Goal: Task Accomplishment & Management: Manage account settings

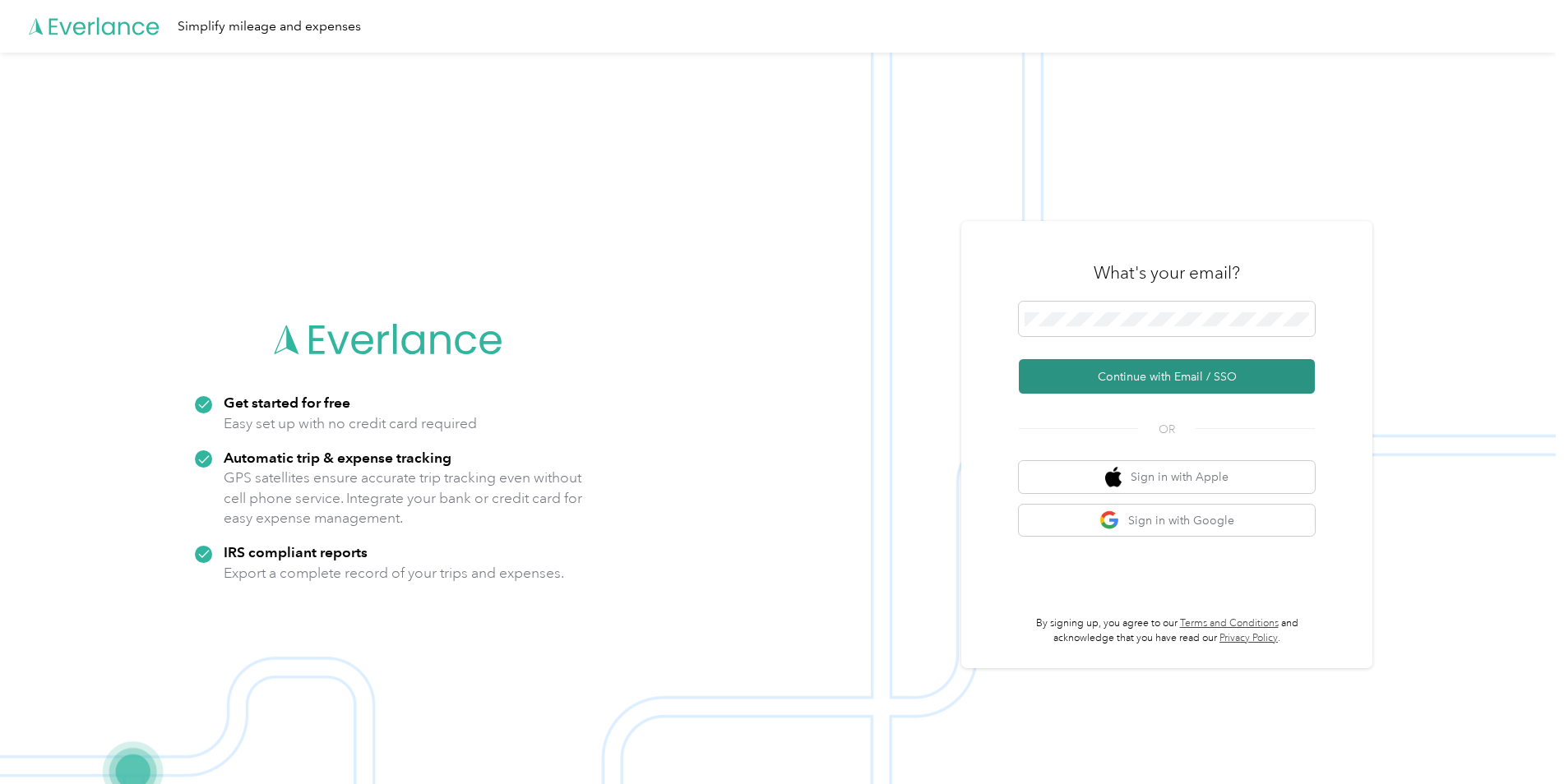
click at [1115, 379] on button "Continue with Email / SSO" at bounding box center [1167, 377] width 296 height 35
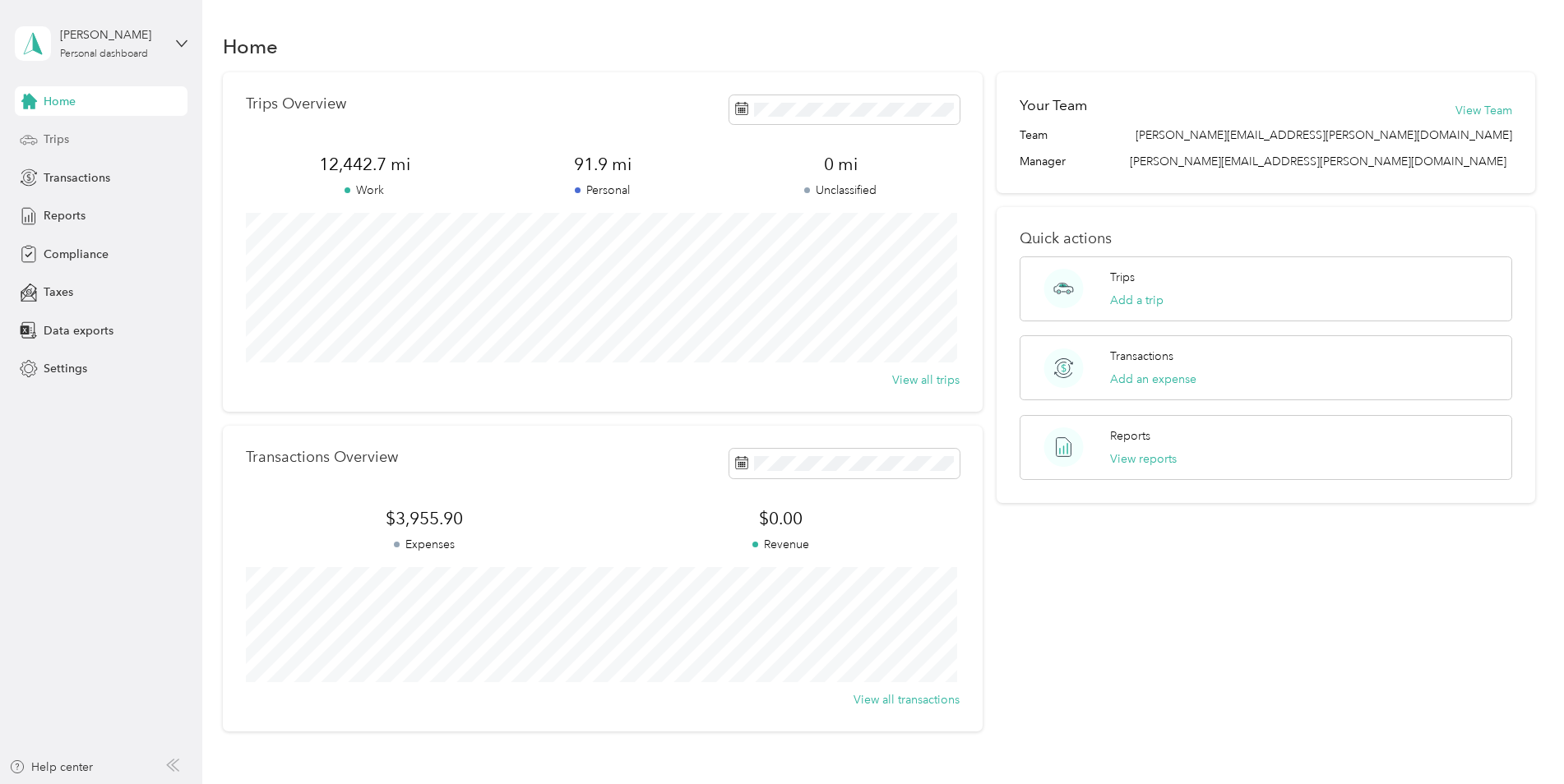
click at [60, 144] on span "Trips" at bounding box center [56, 140] width 25 height 17
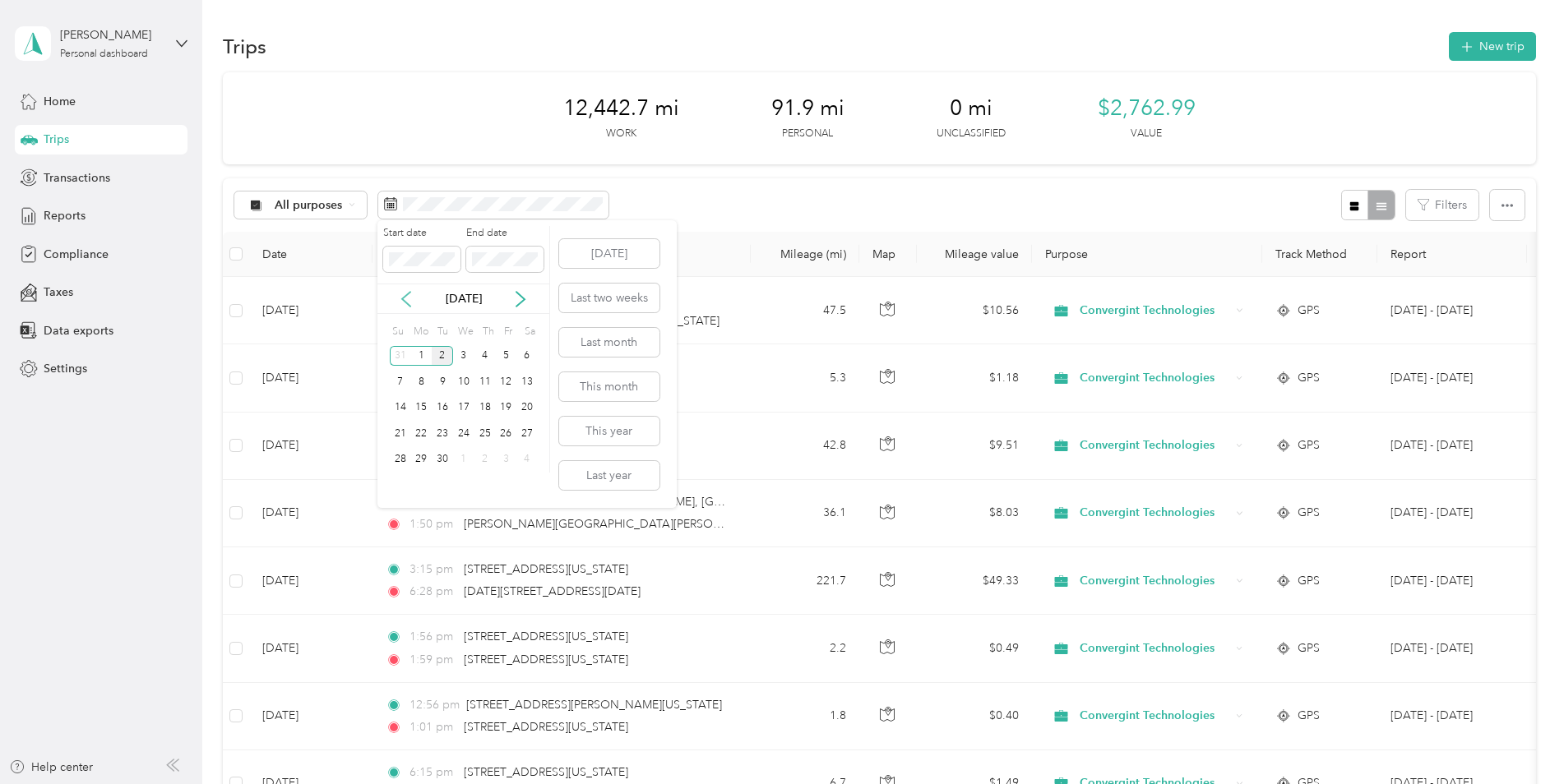
click at [408, 298] on icon at bounding box center [406, 299] width 16 height 16
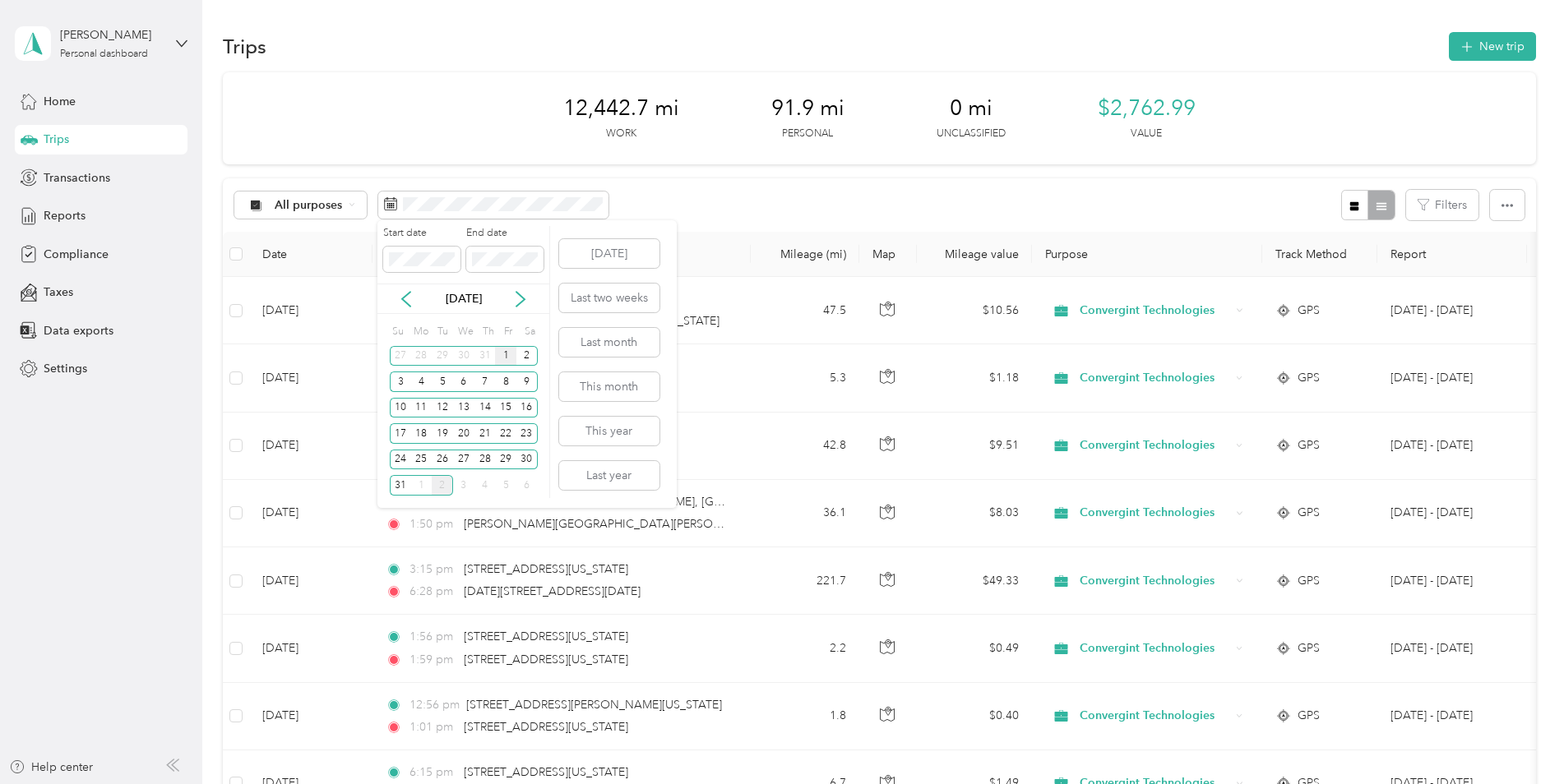
click at [507, 357] on div "1" at bounding box center [506, 355] width 21 height 20
click at [396, 485] on div "31" at bounding box center [401, 484] width 21 height 20
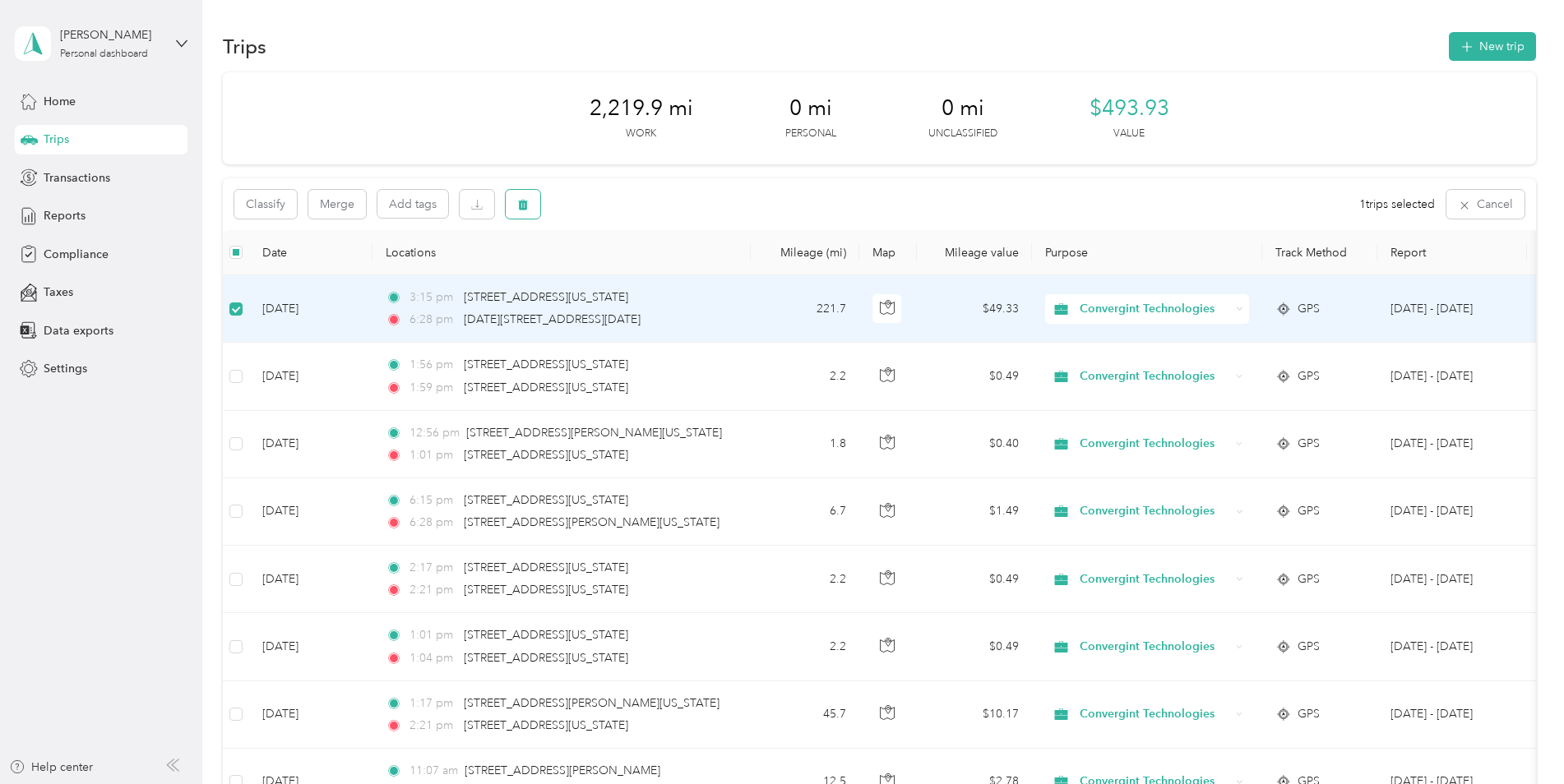
click at [524, 202] on icon "button" at bounding box center [523, 204] width 10 height 11
click at [640, 273] on button "Yes" at bounding box center [645, 273] width 32 height 26
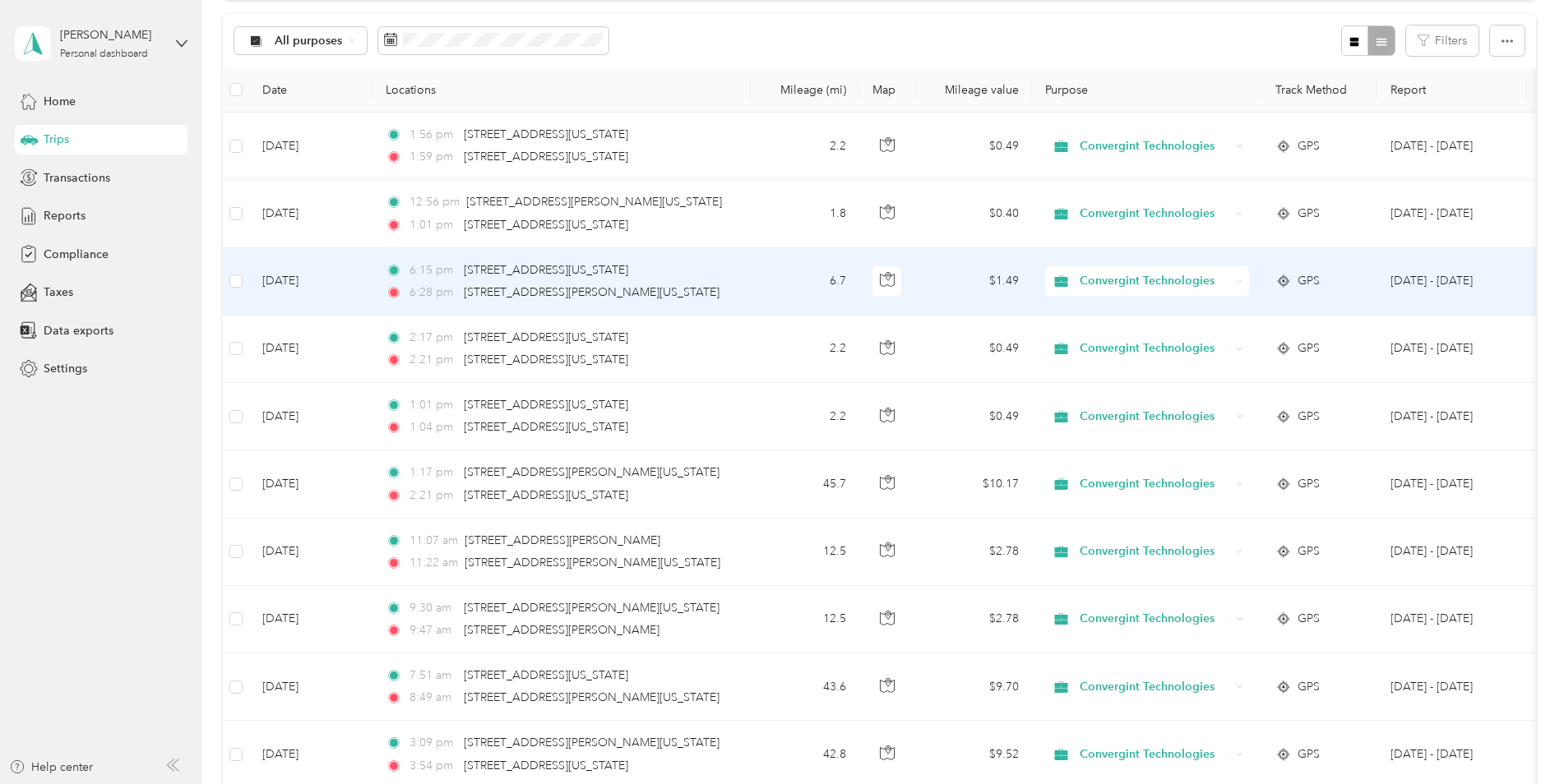
scroll to position [163, 0]
click at [521, 42] on icon "button" at bounding box center [523, 41] width 10 height 11
click at [640, 110] on button "Yes" at bounding box center [645, 110] width 32 height 26
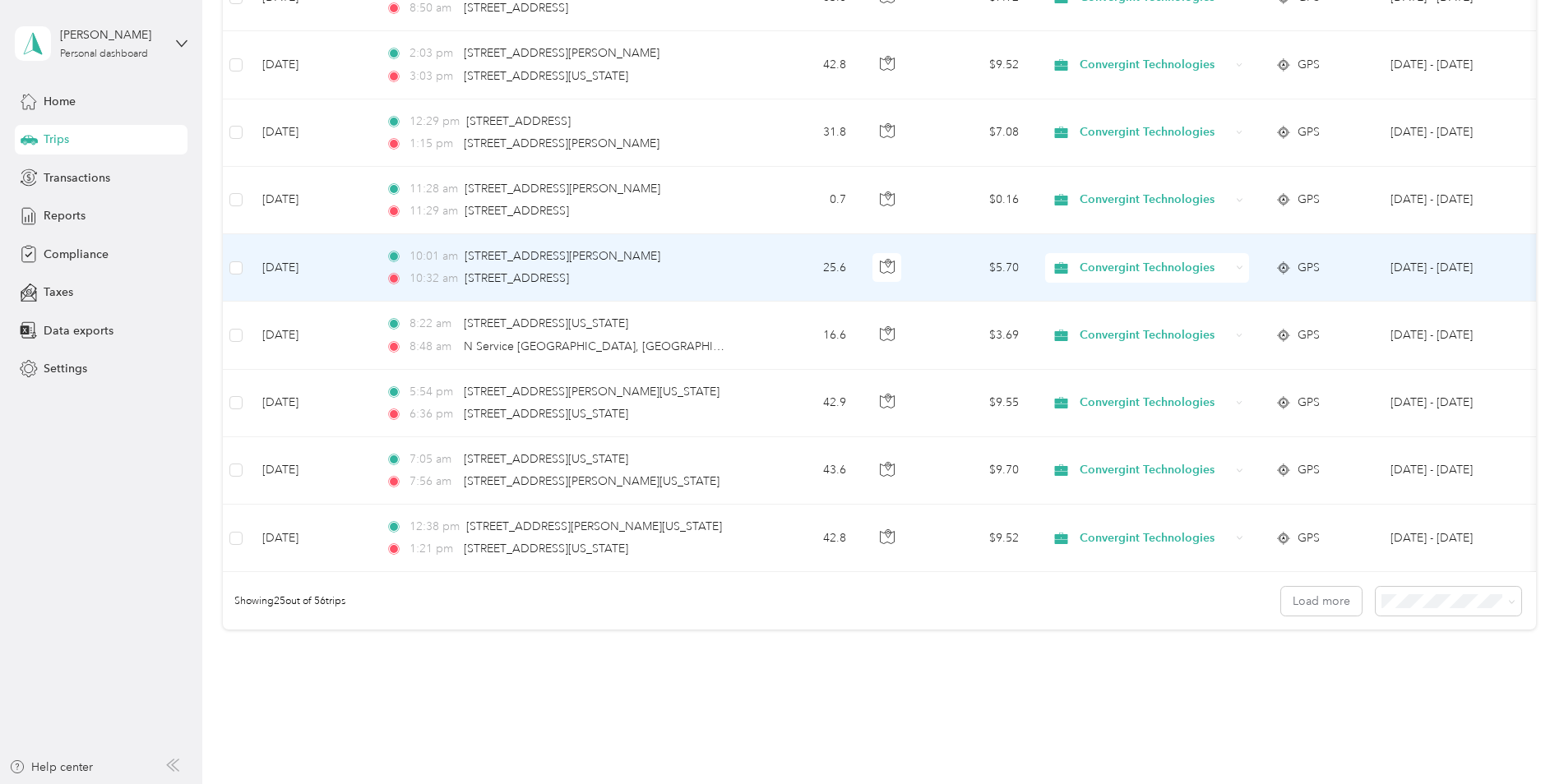
scroll to position [1396, 0]
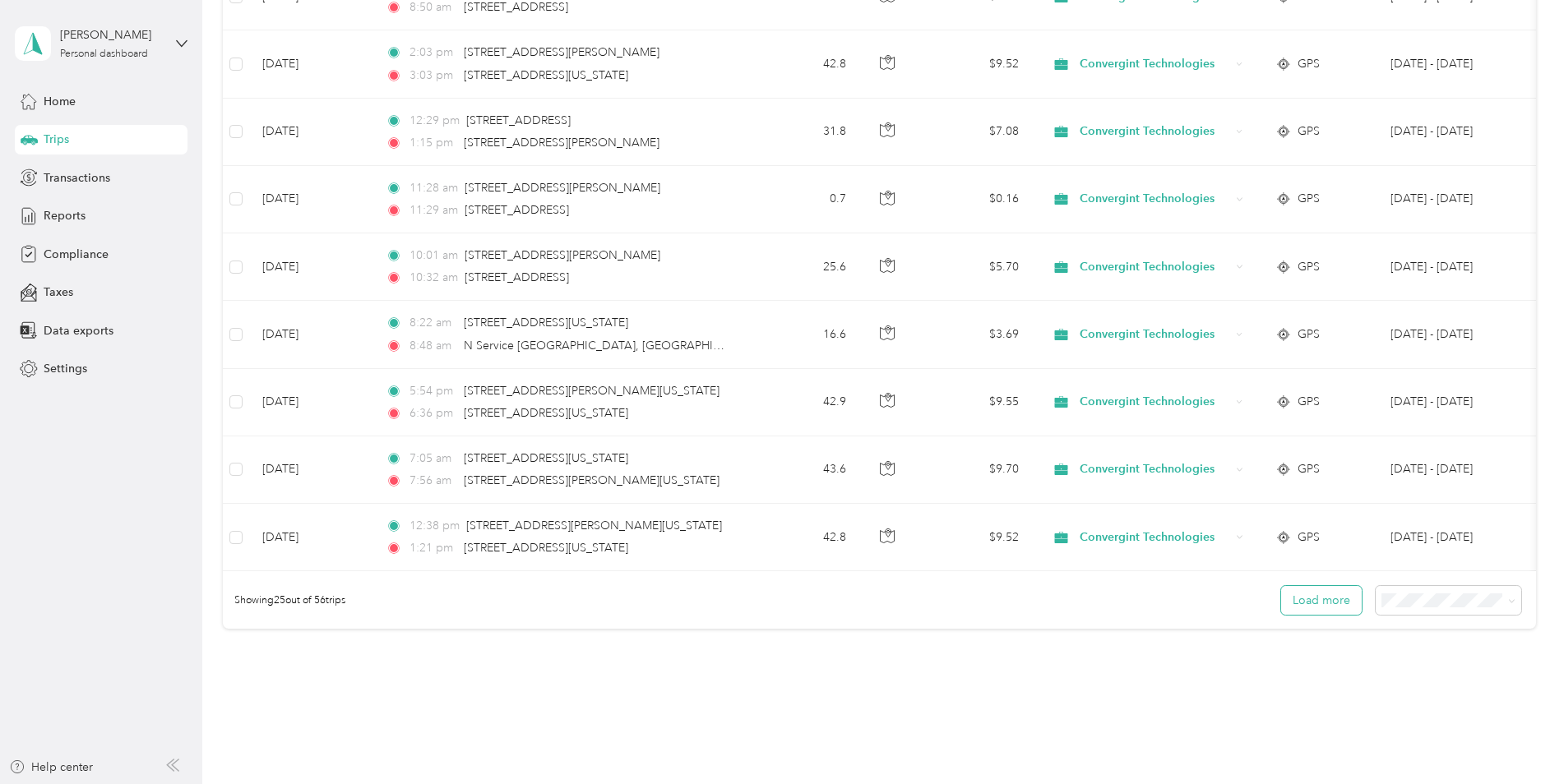
click at [1326, 605] on button "Load more" at bounding box center [1322, 601] width 81 height 29
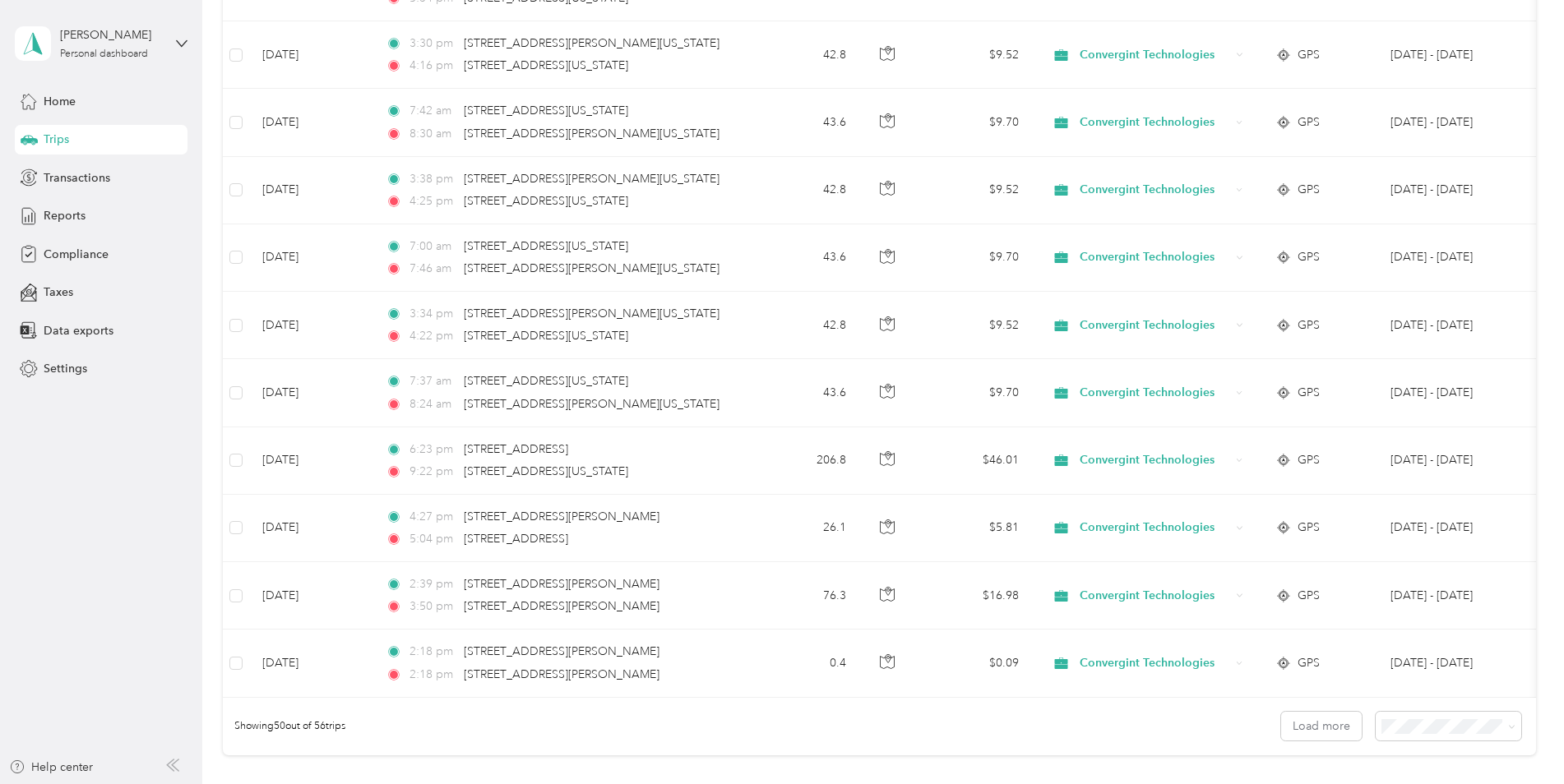
scroll to position [3171, 0]
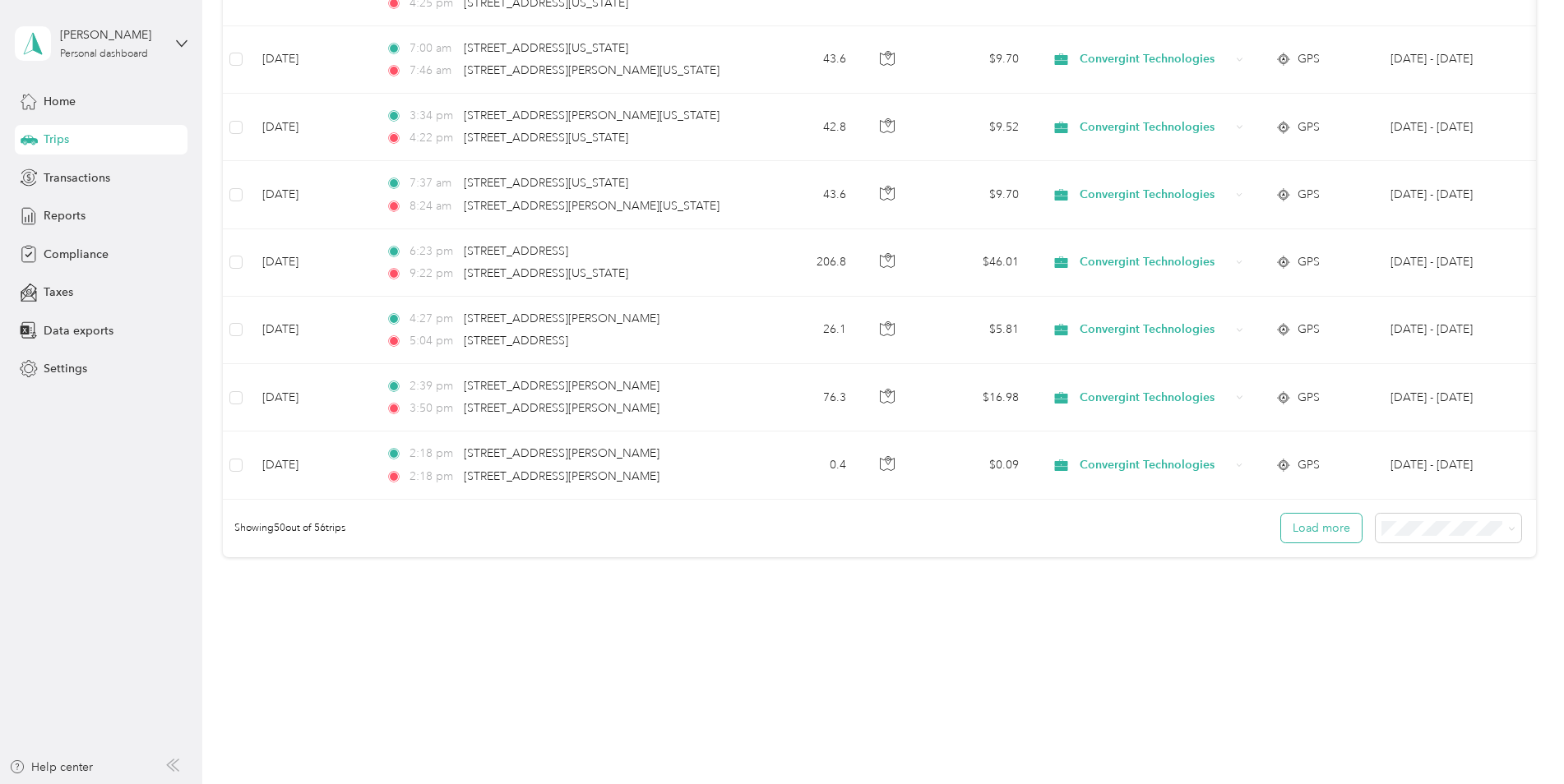
click at [1316, 524] on button "Load more" at bounding box center [1322, 528] width 81 height 29
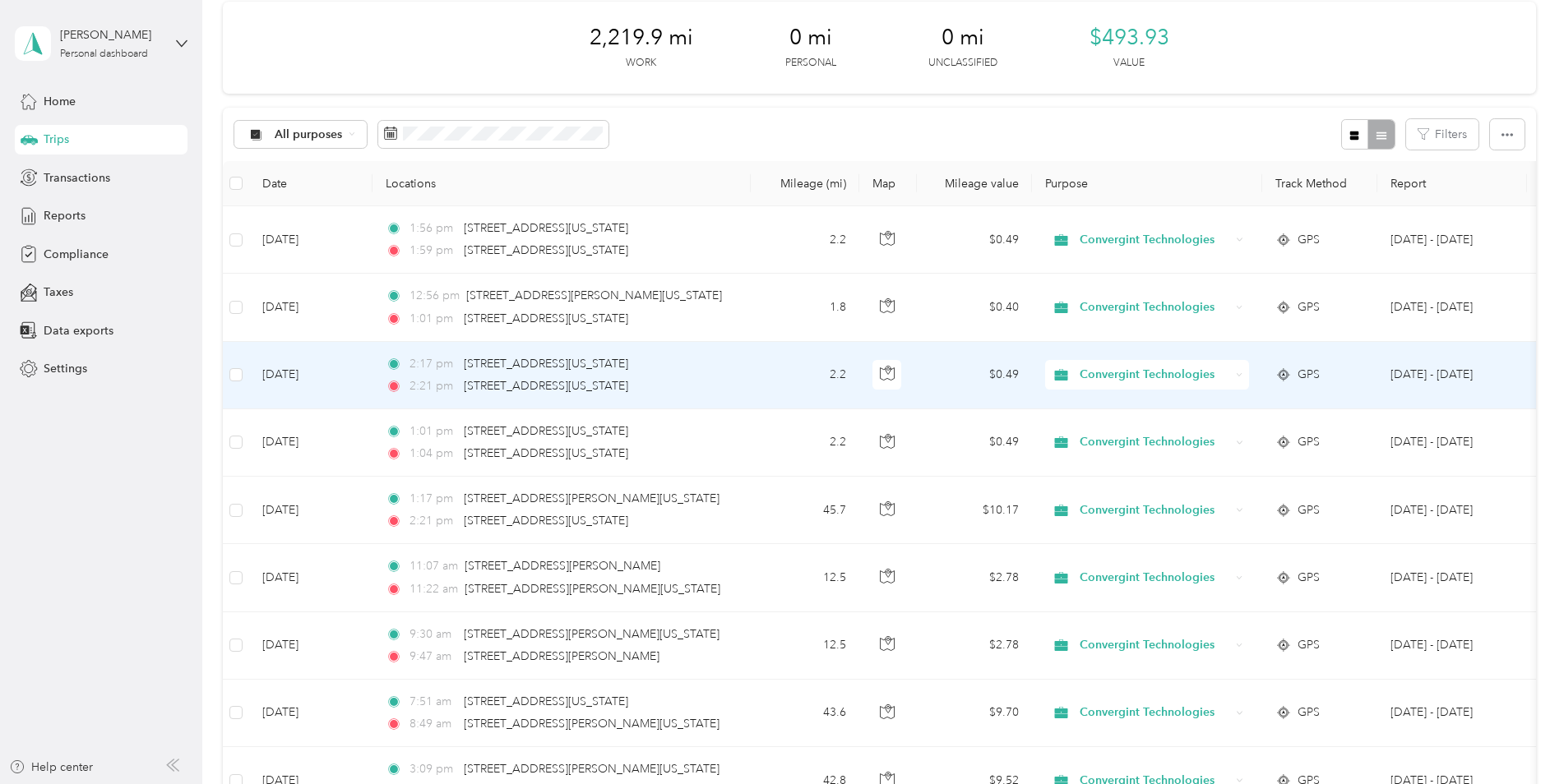
scroll to position [0, 0]
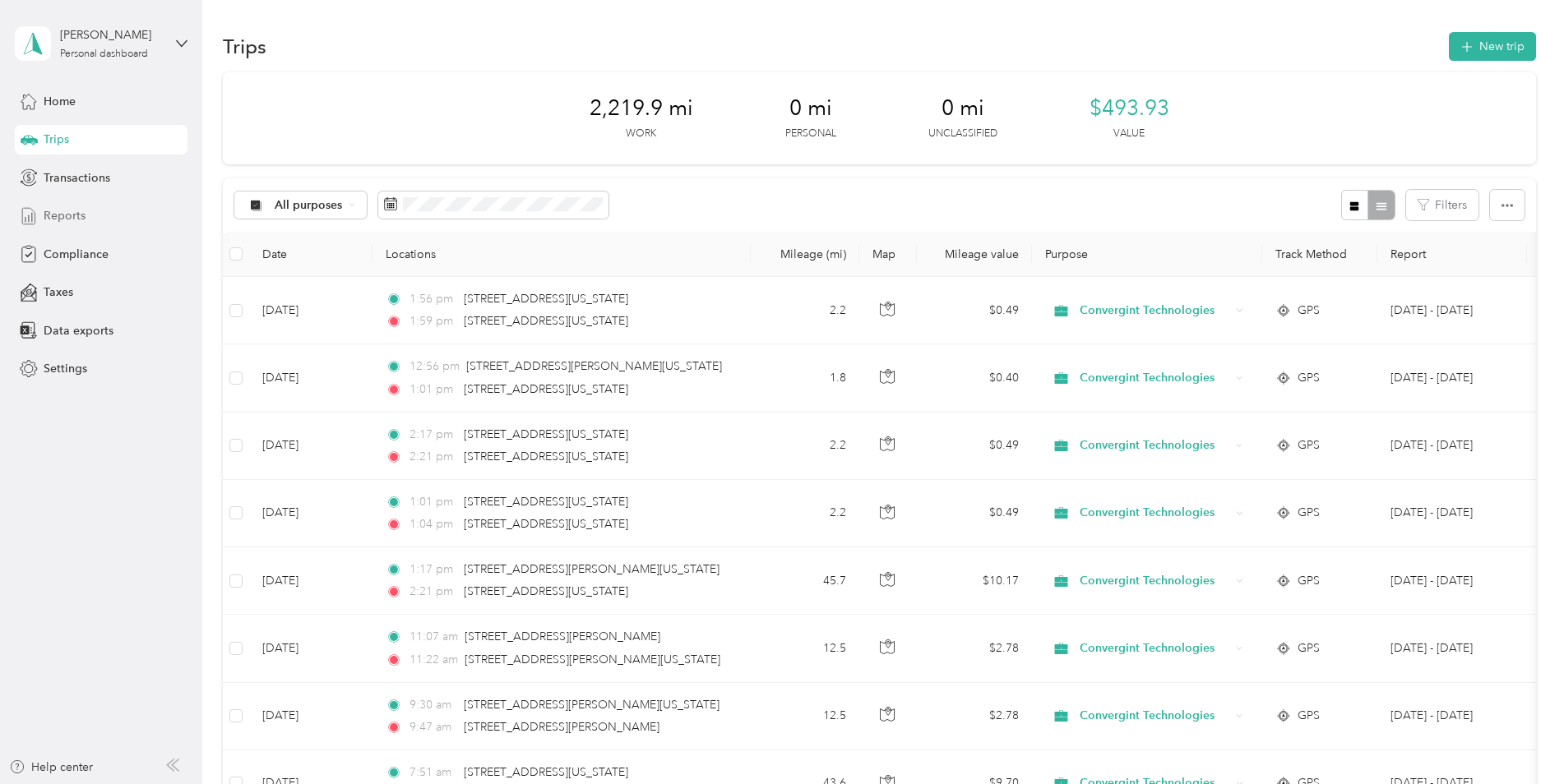
click at [65, 213] on span "Reports" at bounding box center [65, 216] width 42 height 17
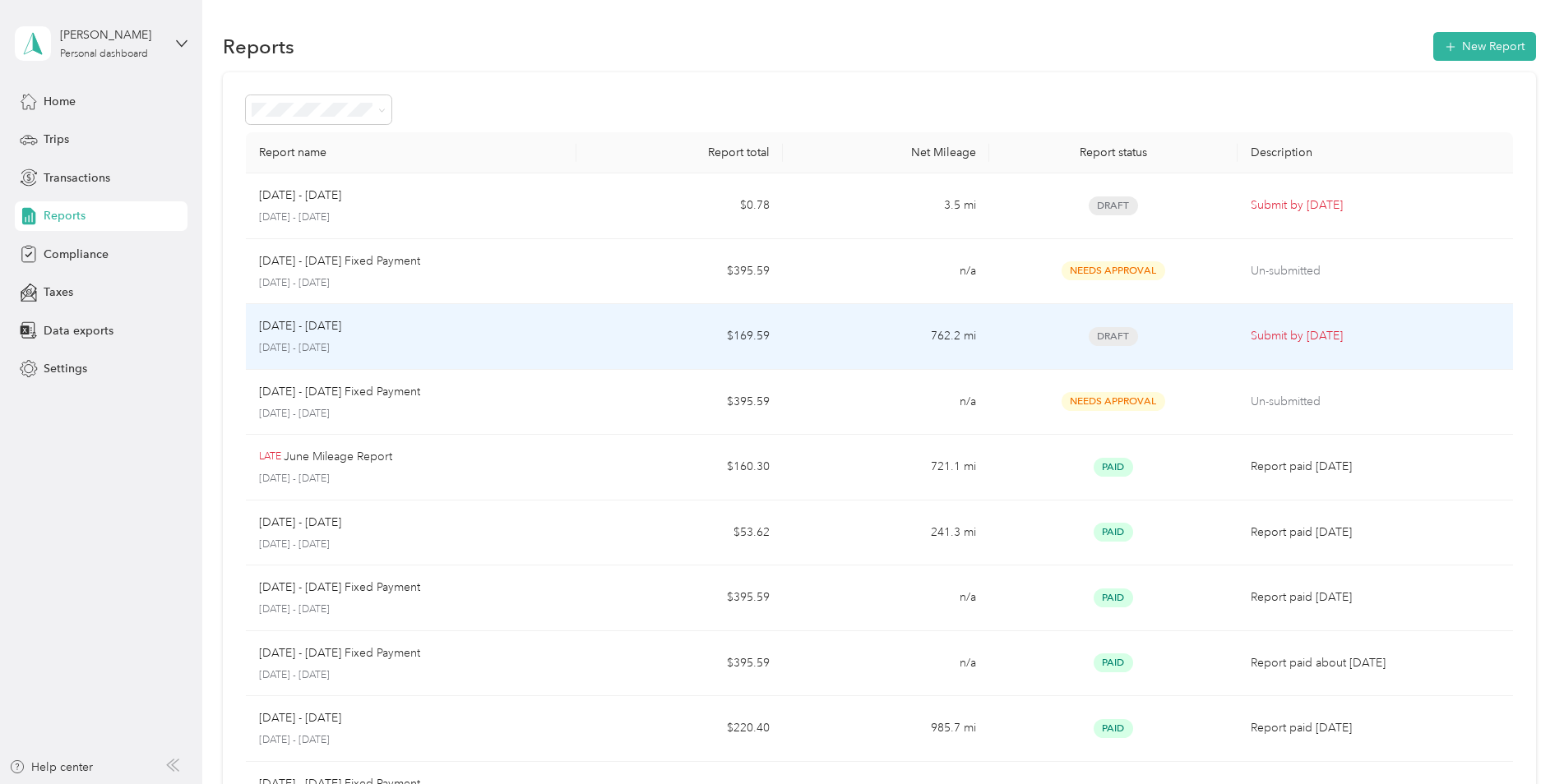
click at [1284, 333] on p "Submit by [DATE]" at bounding box center [1375, 336] width 250 height 18
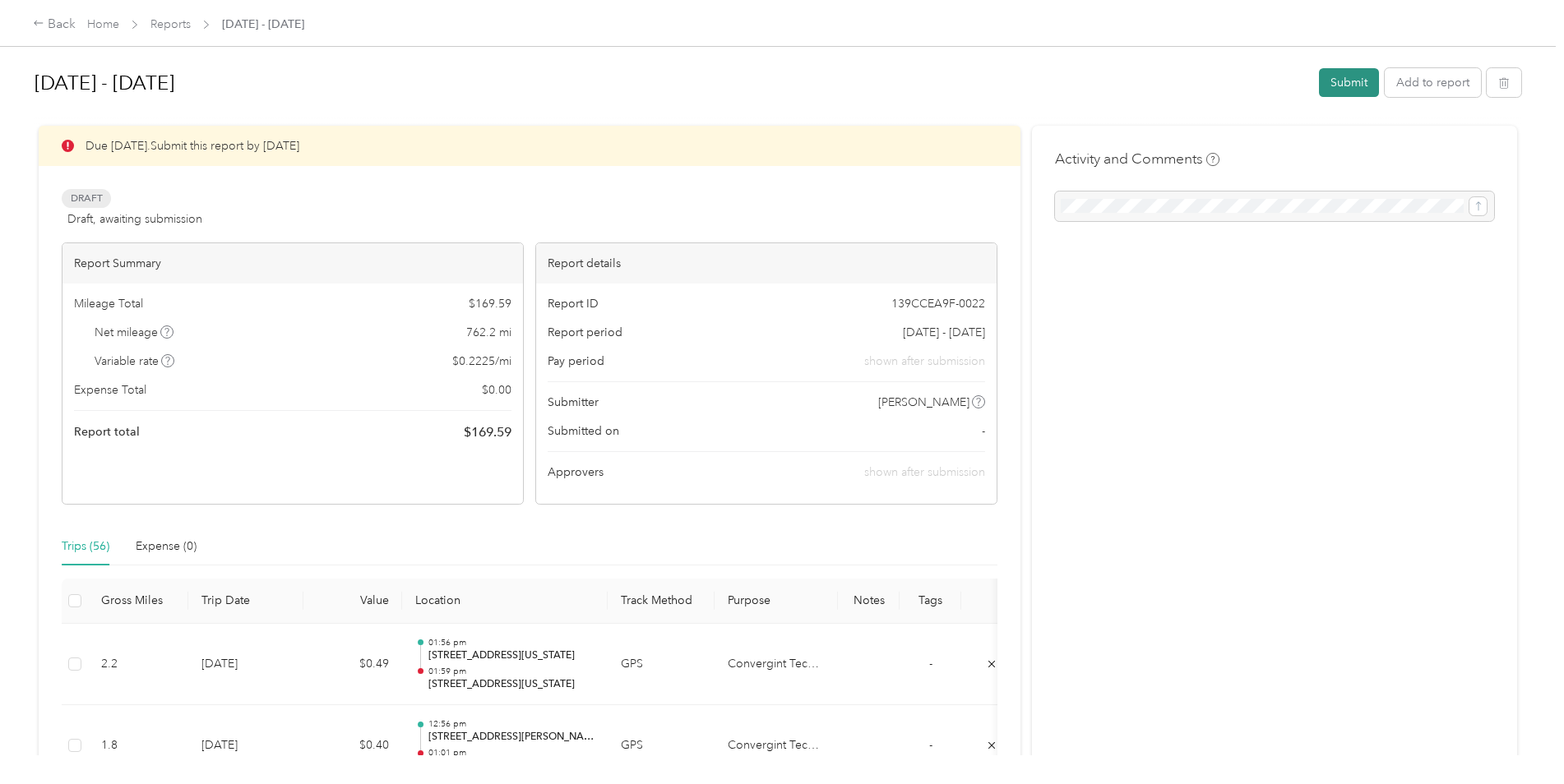
click at [1343, 80] on button "Submit" at bounding box center [1349, 83] width 60 height 29
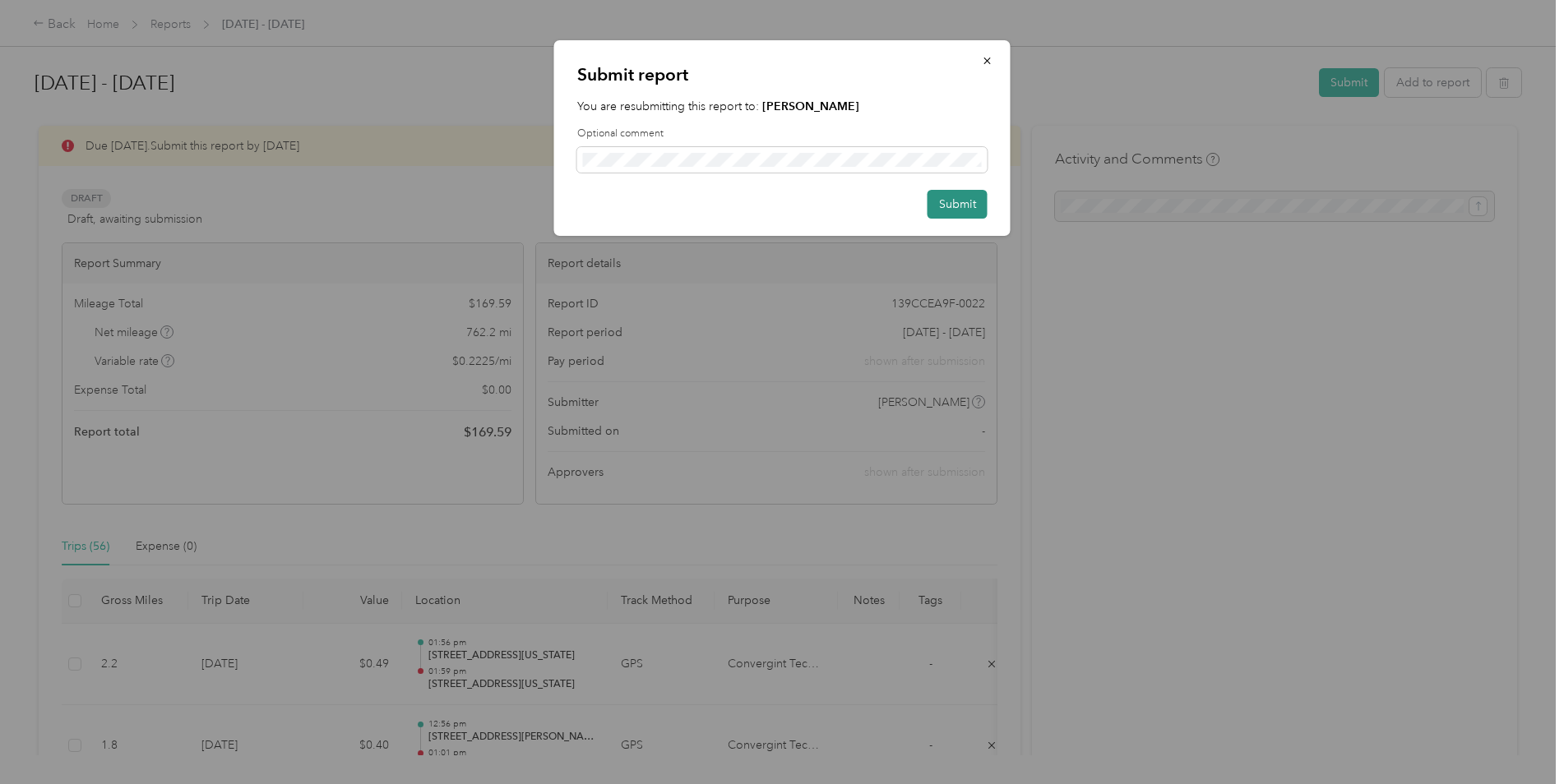
click at [960, 204] on button "Submit" at bounding box center [958, 204] width 60 height 29
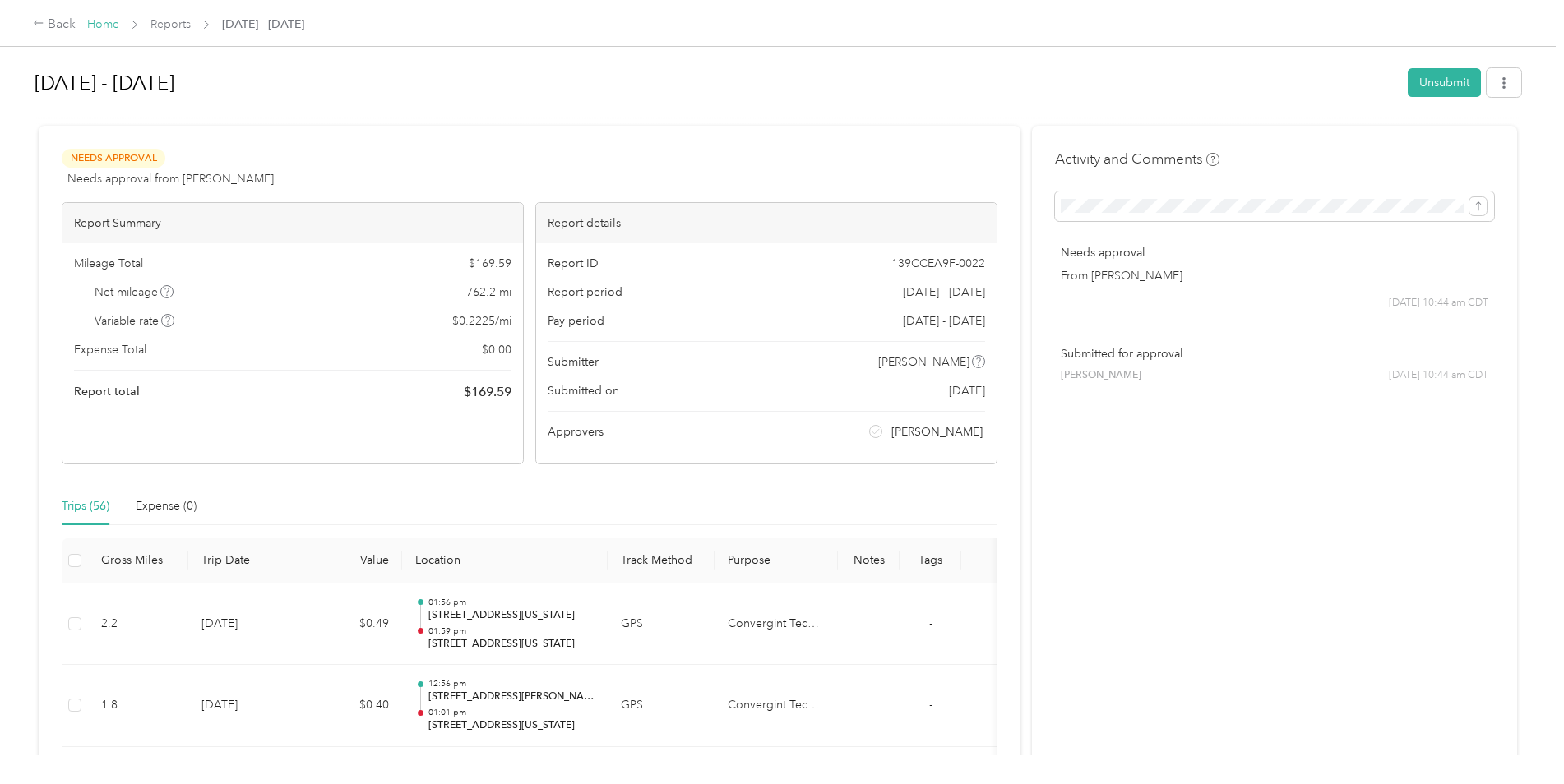
click at [103, 26] on link "Home" at bounding box center [102, 24] width 32 height 14
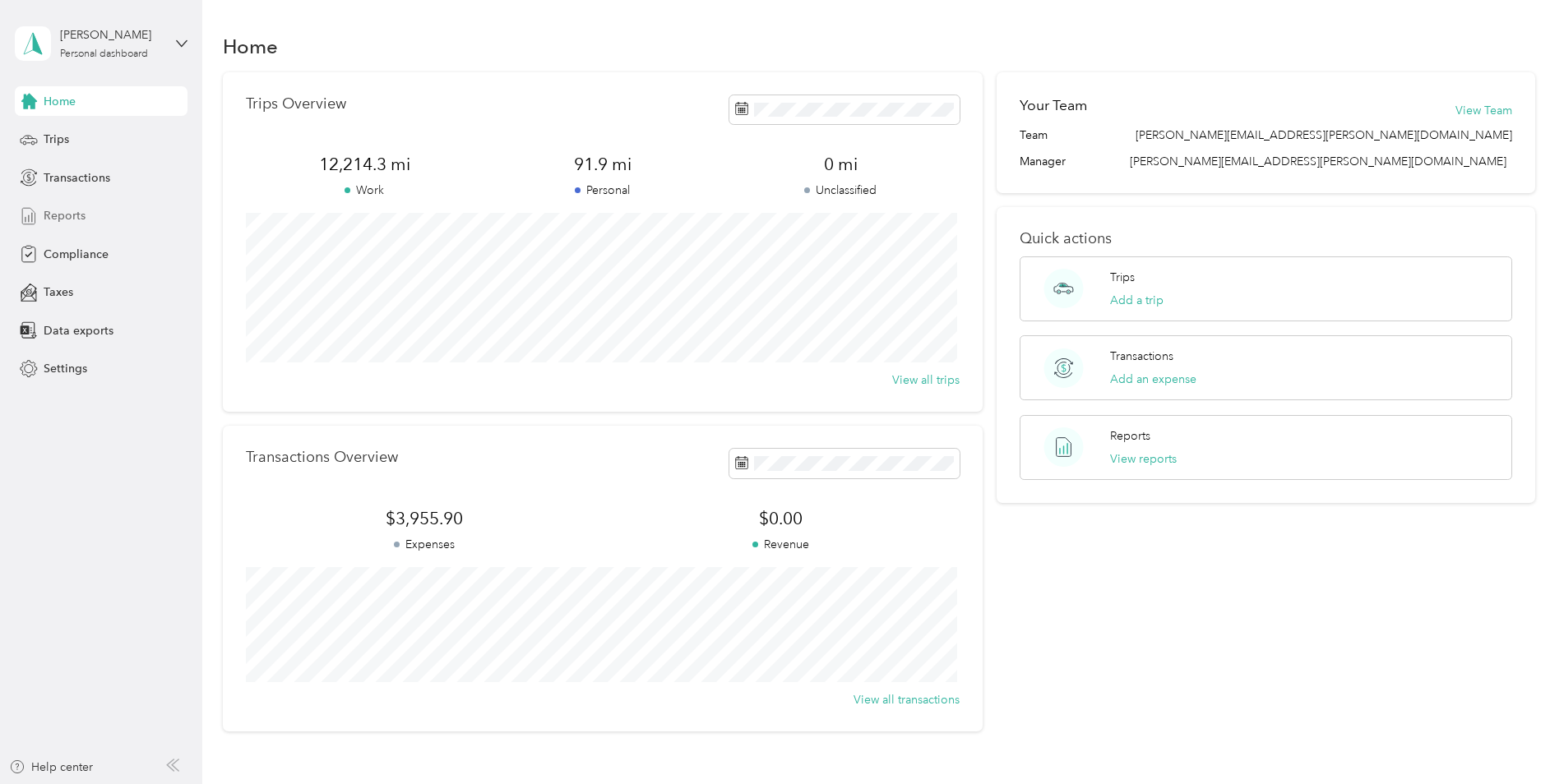
click at [63, 216] on span "Reports" at bounding box center [65, 216] width 42 height 17
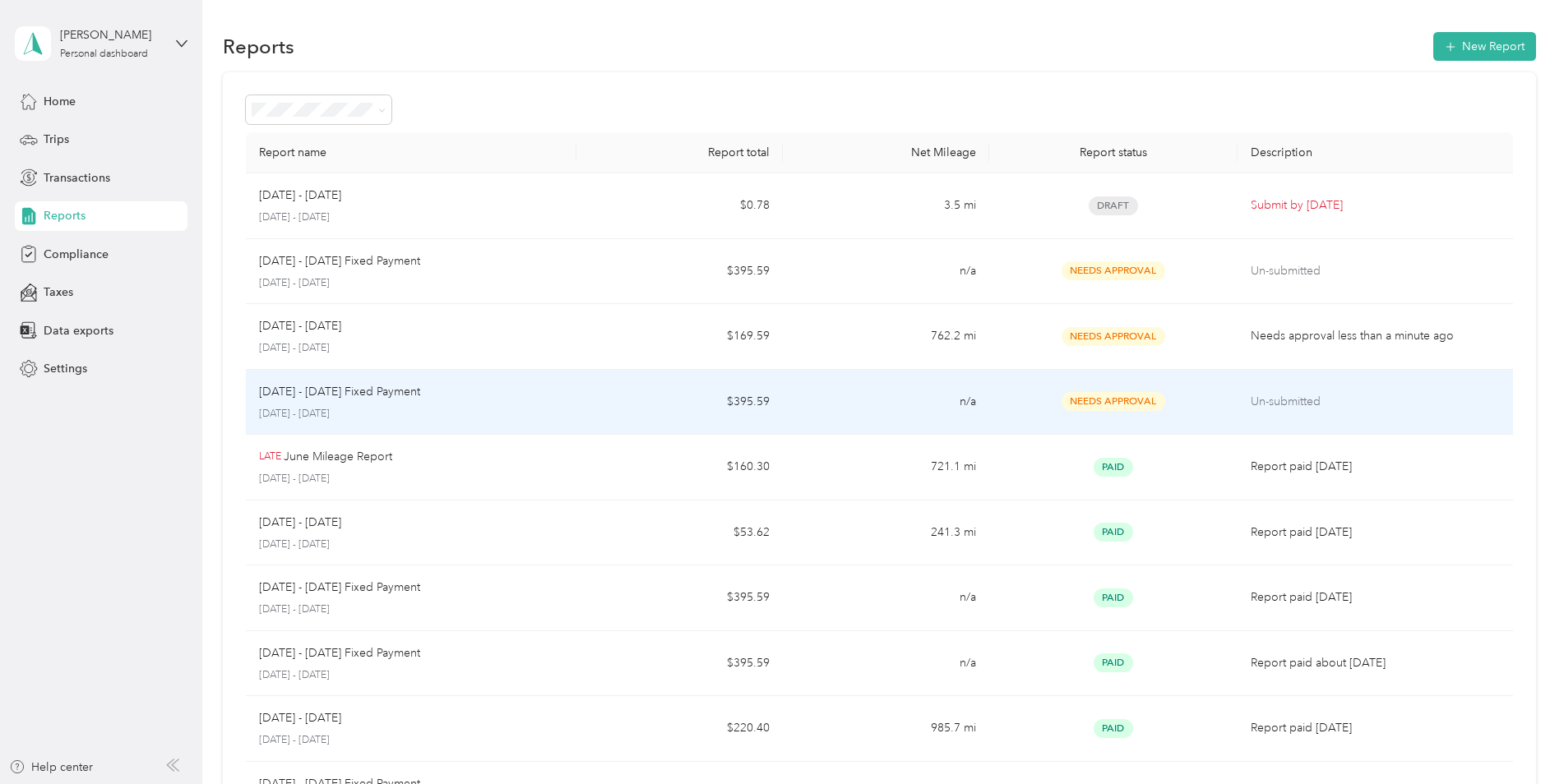
click at [1280, 401] on p "Un-submitted" at bounding box center [1375, 402] width 250 height 18
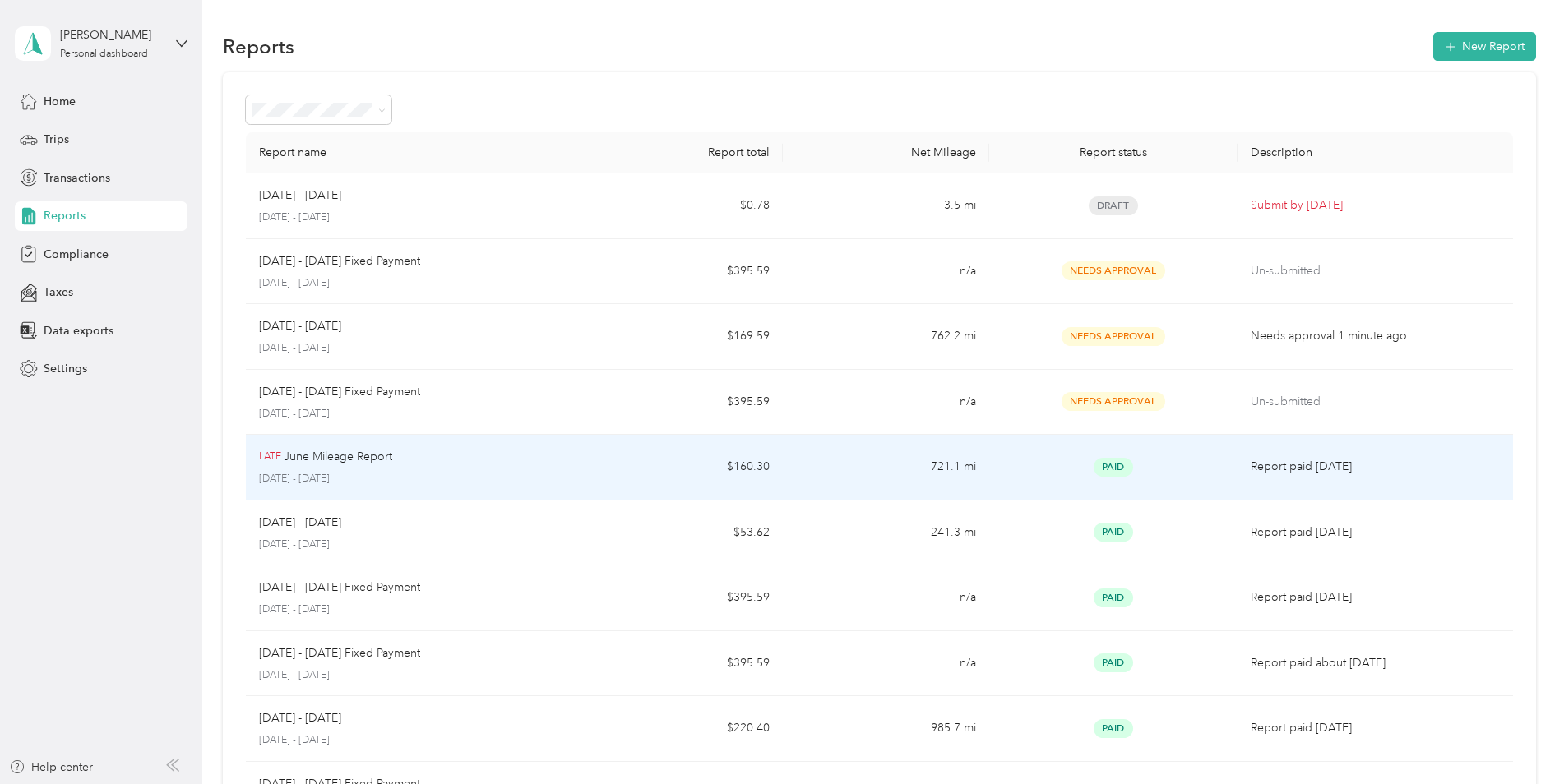
click at [289, 457] on p "June Mileage Report" at bounding box center [337, 457] width 109 height 18
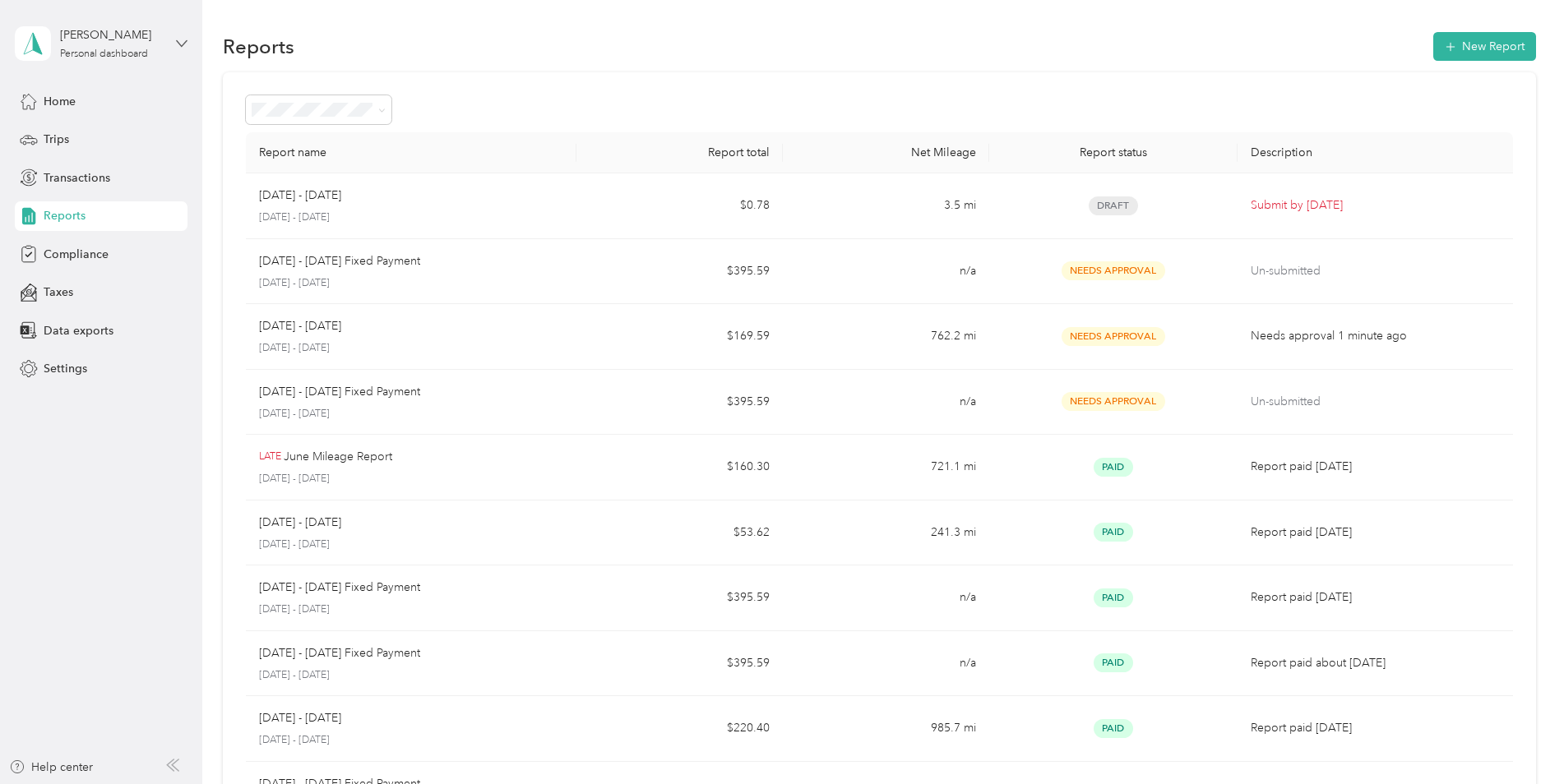
click at [178, 39] on icon at bounding box center [182, 43] width 12 height 12
click at [62, 131] on div "Log out" at bounding box center [62, 135] width 64 height 17
